Goal: Use online tool/utility

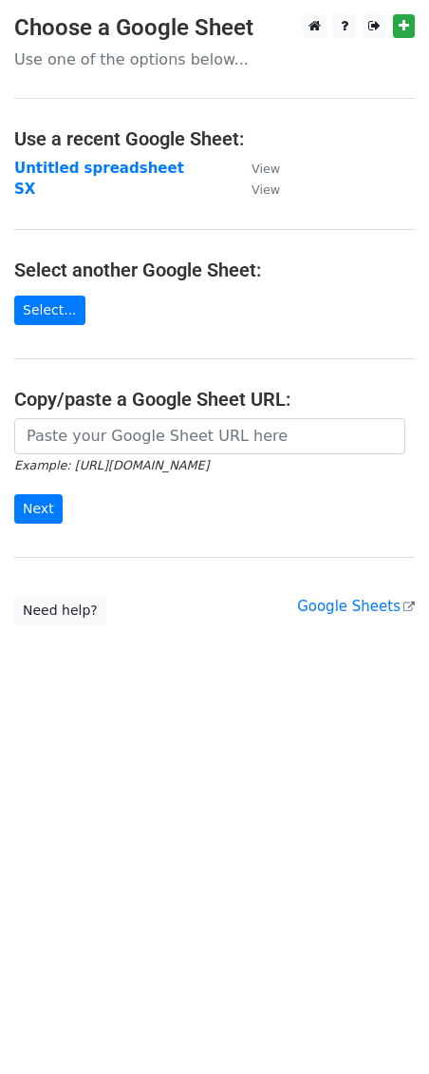
click at [59, 171] on strong "Untitled spreadsheet" at bounding box center [99, 168] width 170 height 17
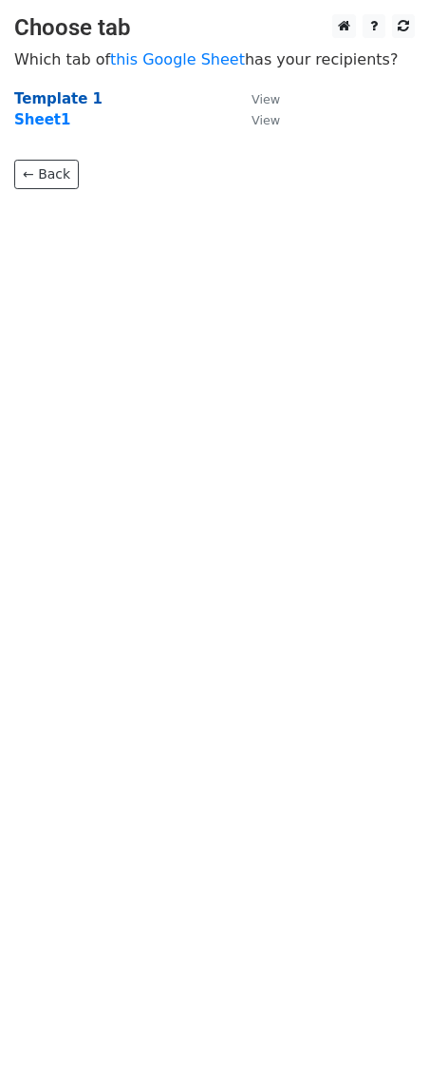
click at [55, 103] on strong "Template 1" at bounding box center [58, 98] width 88 height 17
